Goal: Task Accomplishment & Management: Manage account settings

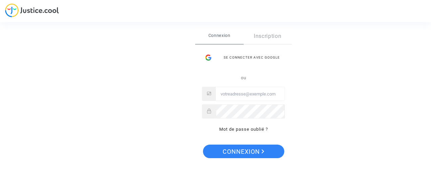
click at [240, 96] on input "Email" at bounding box center [250, 94] width 69 height 14
type input "[PERSON_NAME][EMAIL_ADDRESS][PERSON_NAME][DOMAIN_NAME]"
click at [203, 145] on button "Connexion" at bounding box center [243, 152] width 81 height 14
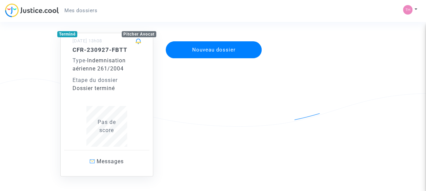
scroll to position [57, 0]
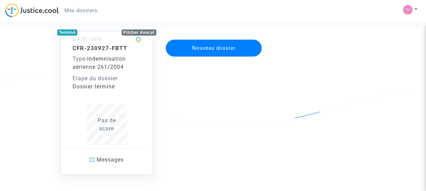
click at [104, 83] on div "Dossier terminé" at bounding box center [106, 87] width 68 height 8
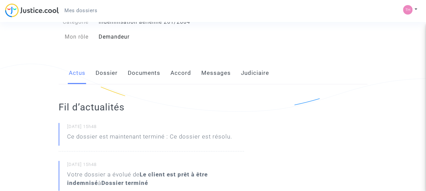
scroll to position [70, 0]
click at [149, 76] on link "Documents" at bounding box center [144, 73] width 33 height 22
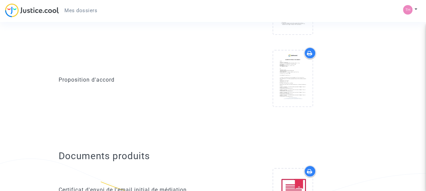
scroll to position [76, 0]
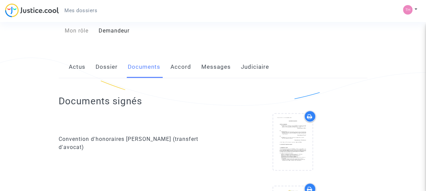
click at [186, 68] on link "Accord" at bounding box center [180, 67] width 21 height 22
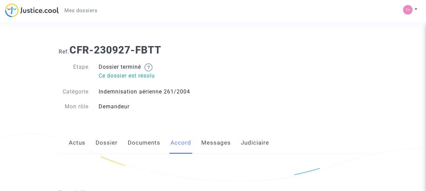
click at [212, 143] on link "Messages" at bounding box center [215, 143] width 29 height 22
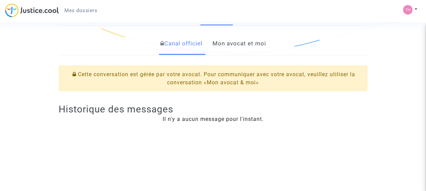
scroll to position [134, 0]
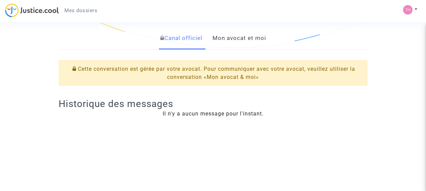
click at [229, 40] on link "Mon avocat et moi" at bounding box center [239, 38] width 54 height 22
